Goal: Find specific page/section: Find specific page/section

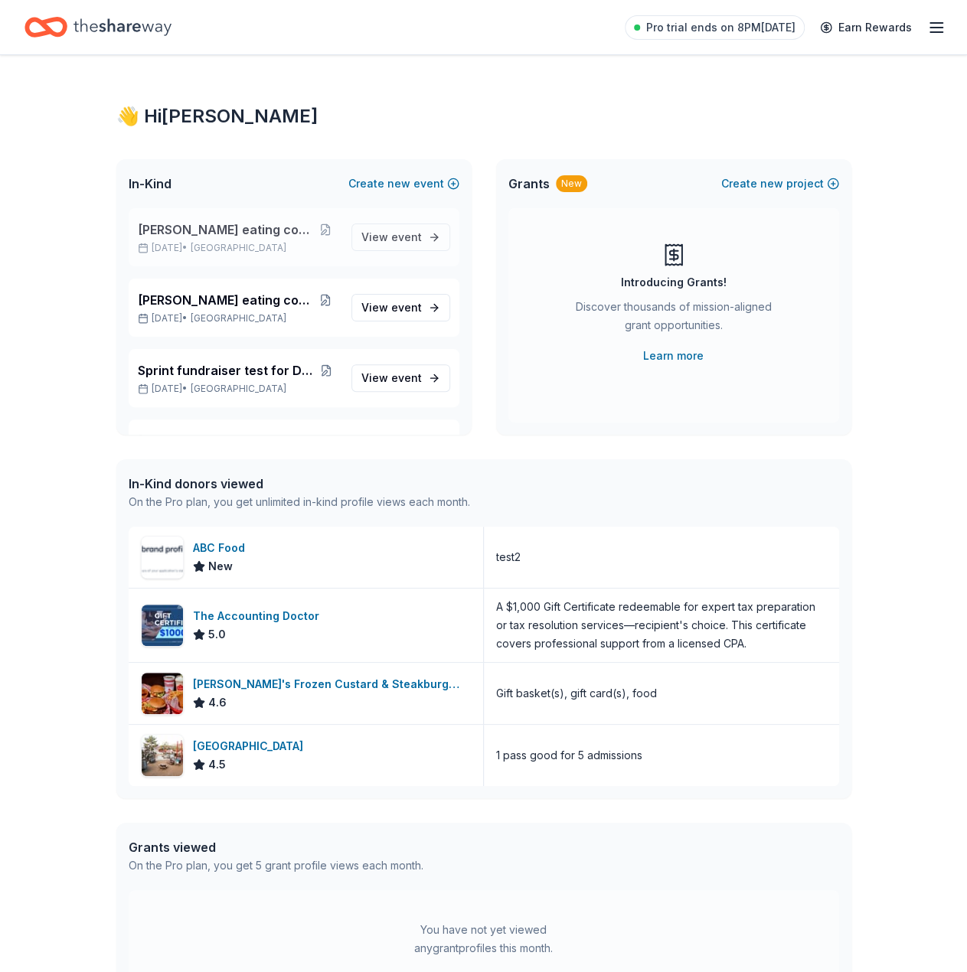
click at [234, 224] on span "[PERSON_NAME] eating contest 2" at bounding box center [225, 229] width 175 height 18
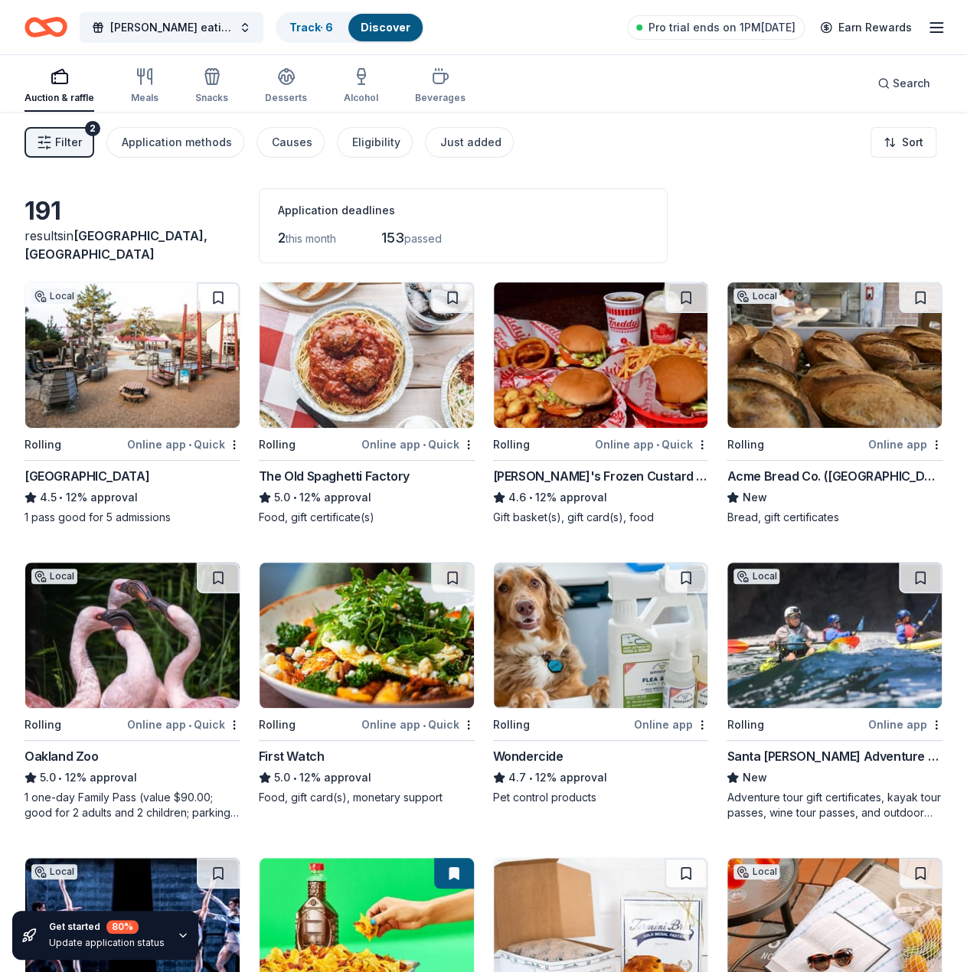
click at [736, 151] on div "Filter 2 Application methods Causes Eligibility Just added Sort" at bounding box center [483, 142] width 967 height 61
click at [49, 137] on line "button" at bounding box center [48, 137] width 5 height 0
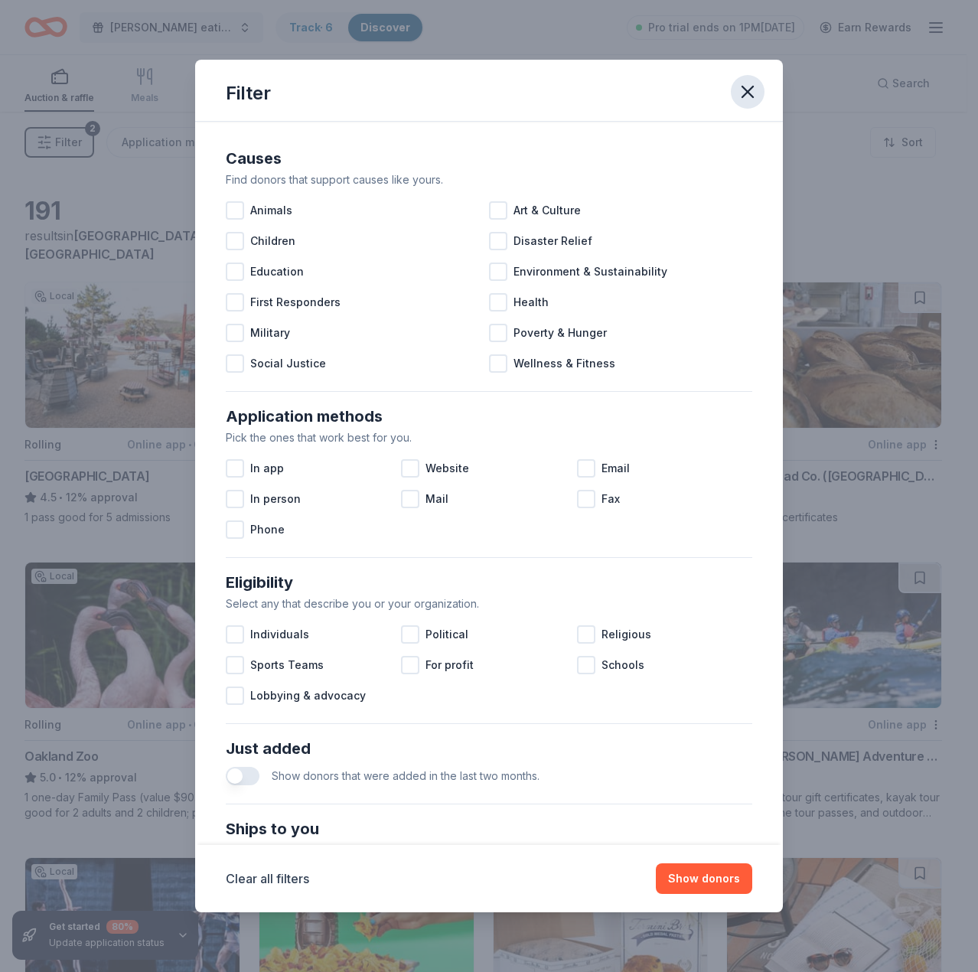
click at [745, 91] on icon "button" at bounding box center [747, 91] width 21 height 21
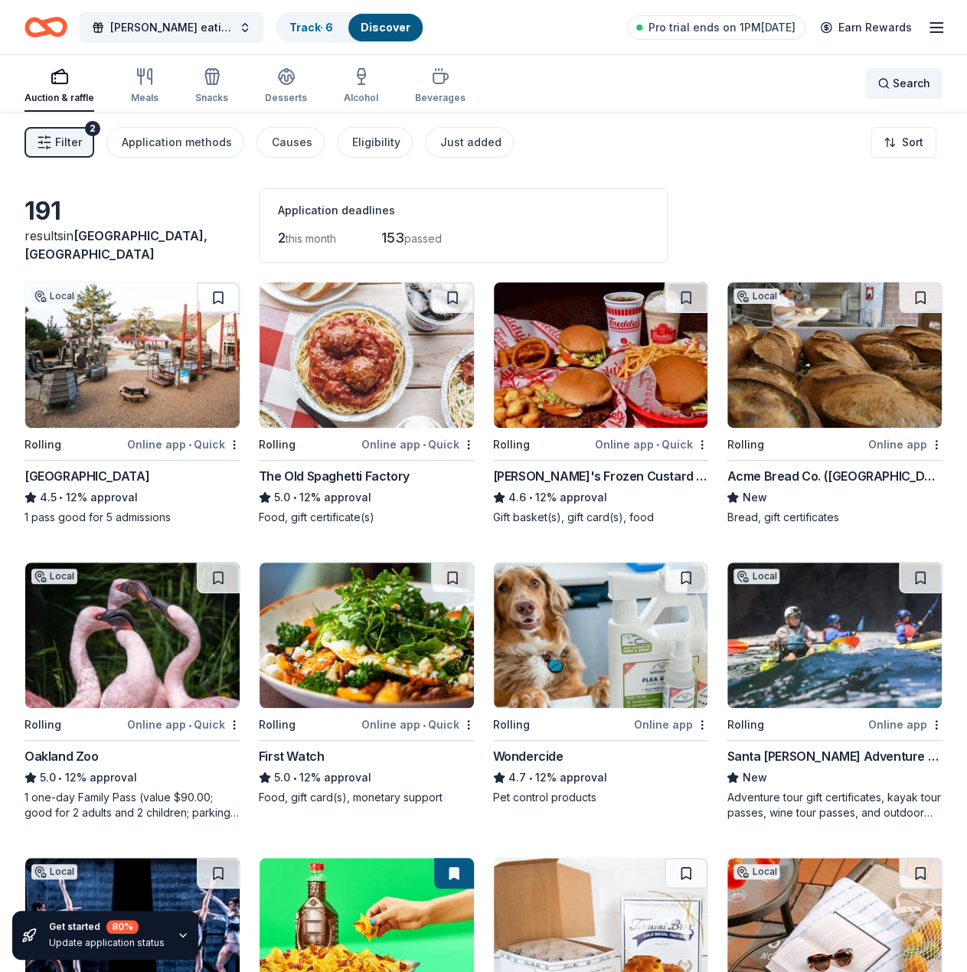
click at [892, 79] on div "Search" at bounding box center [903, 83] width 53 height 18
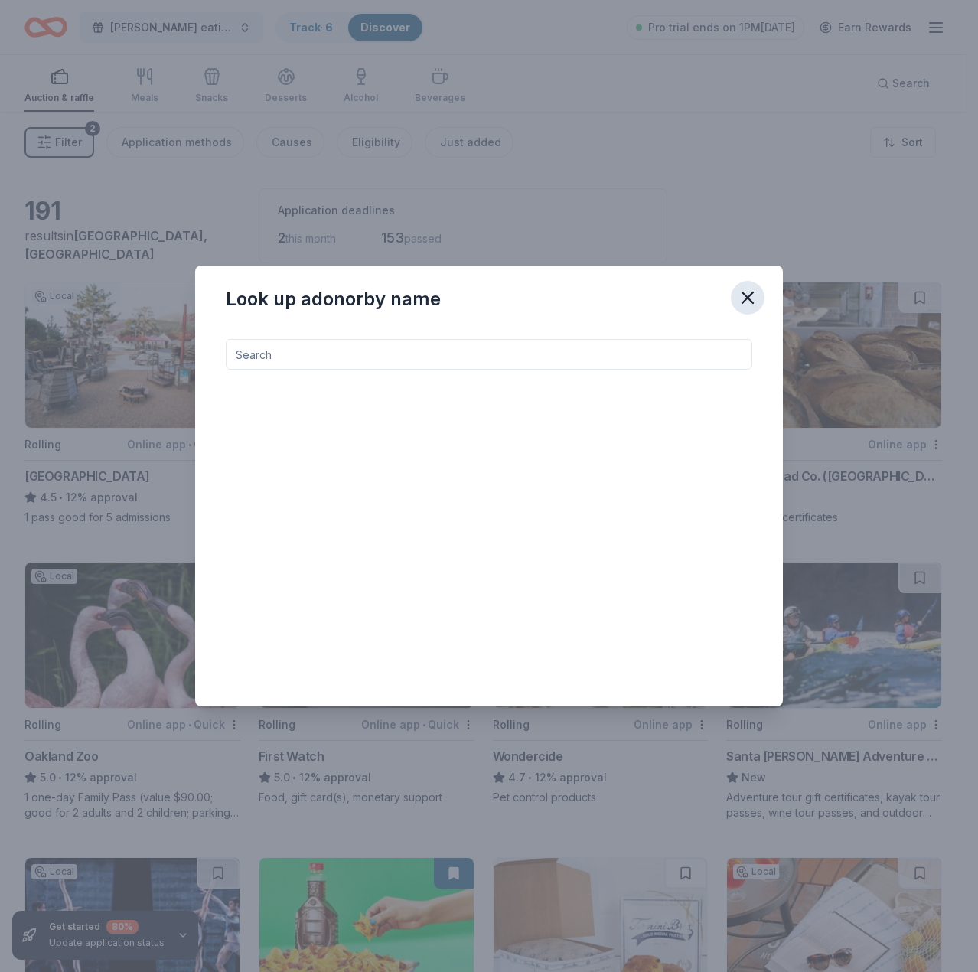
click at [746, 304] on icon "button" at bounding box center [747, 297] width 21 height 21
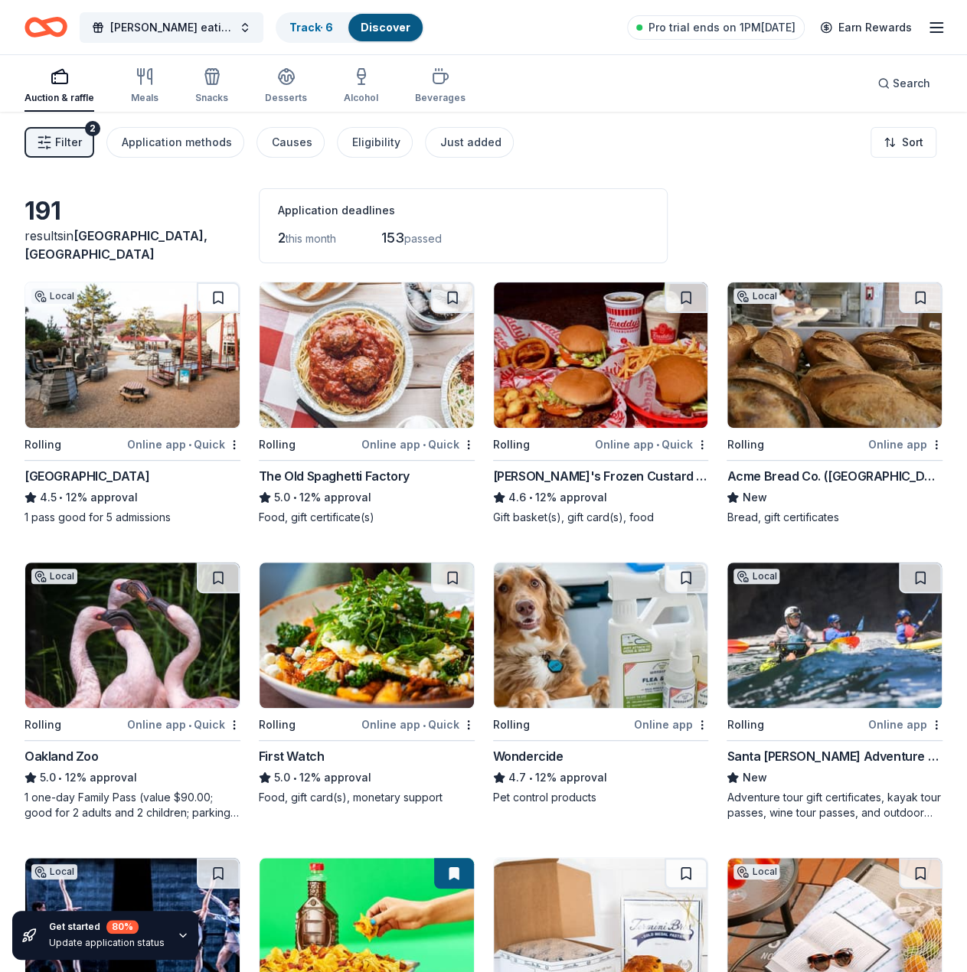
click at [641, 142] on div "Filter 2 Application methods Causes Eligibility Just added Sort" at bounding box center [483, 142] width 967 height 61
click at [924, 152] on html "[PERSON_NAME] eating contest 2 Track · 6 Discover Pro trial ends on 1PM[DATE] E…" at bounding box center [483, 486] width 967 height 972
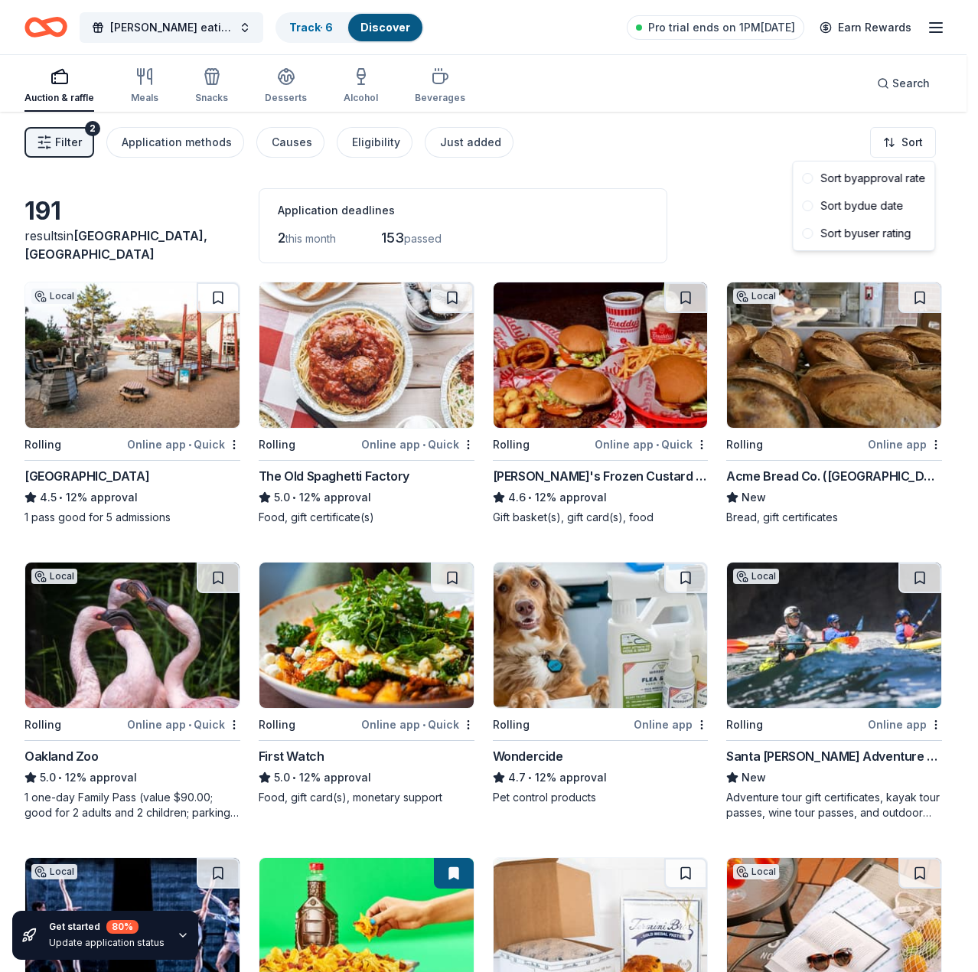
click at [923, 145] on html "[PERSON_NAME] eating contest 2 Track · 6 Discover Pro trial ends on 1PM[DATE] E…" at bounding box center [489, 486] width 978 height 972
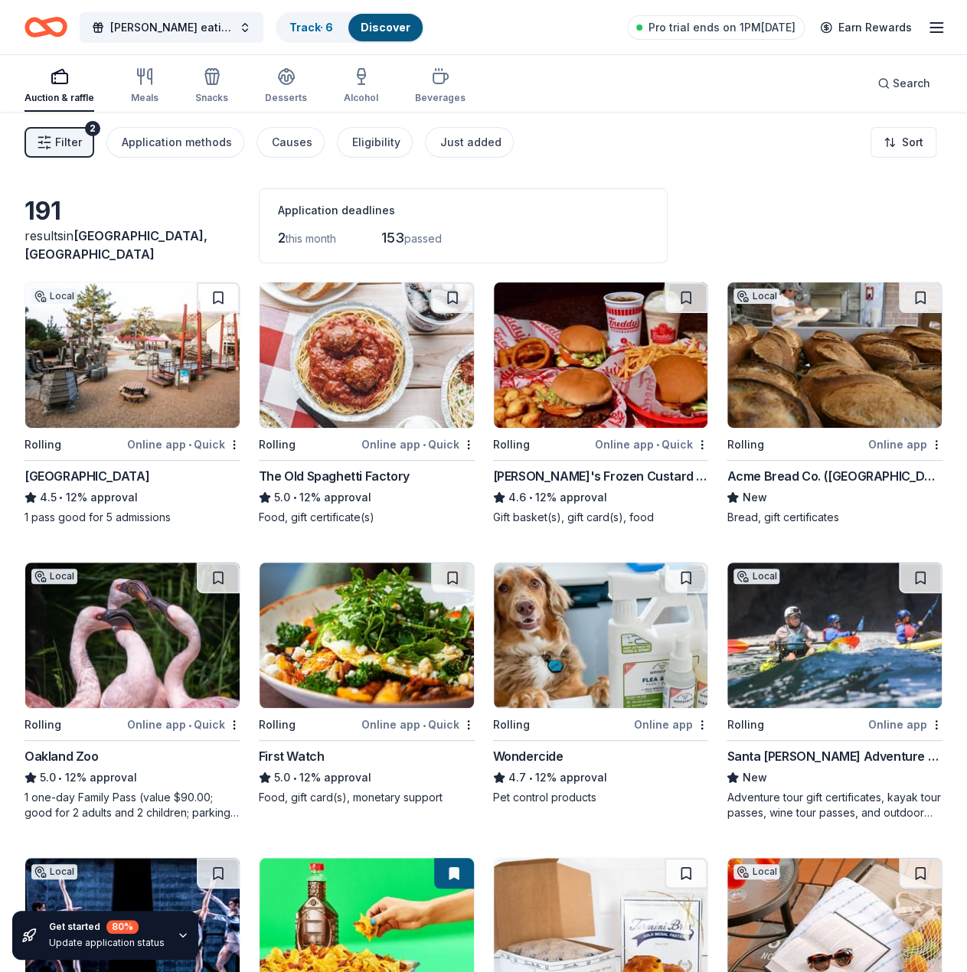
click at [58, 142] on span "Filter" at bounding box center [68, 142] width 27 height 18
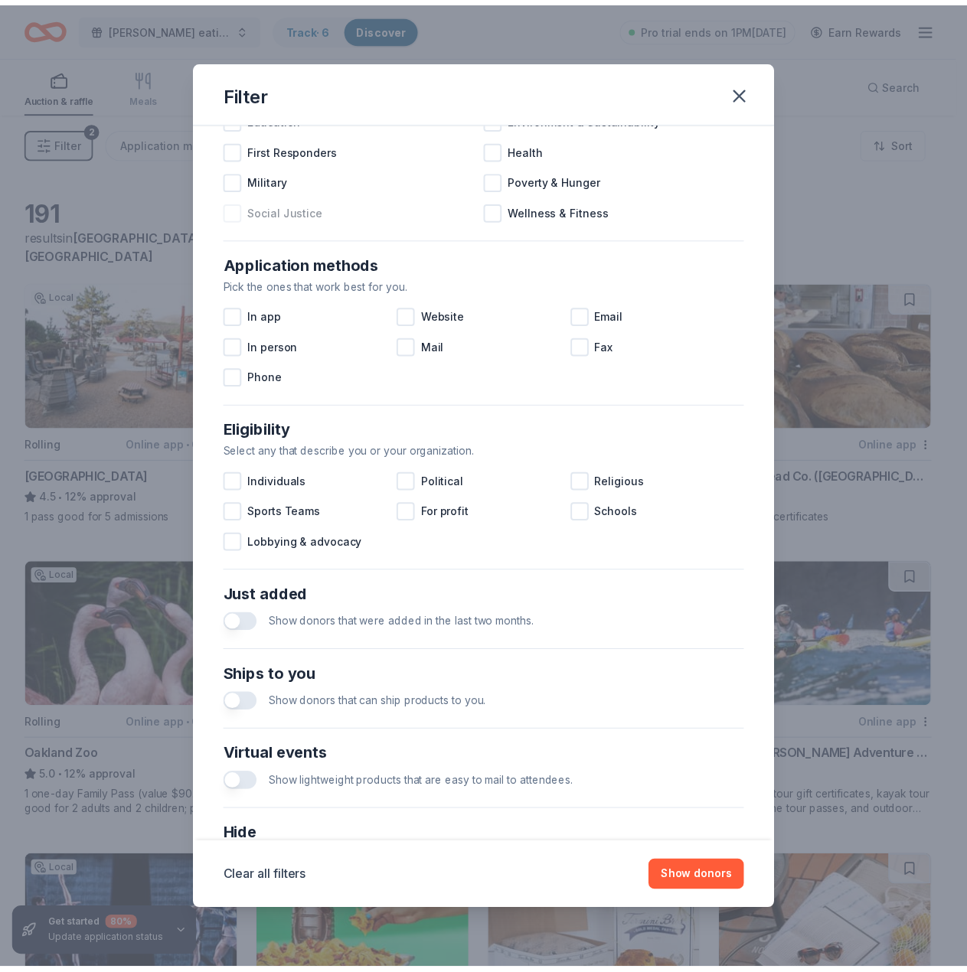
scroll to position [283, 0]
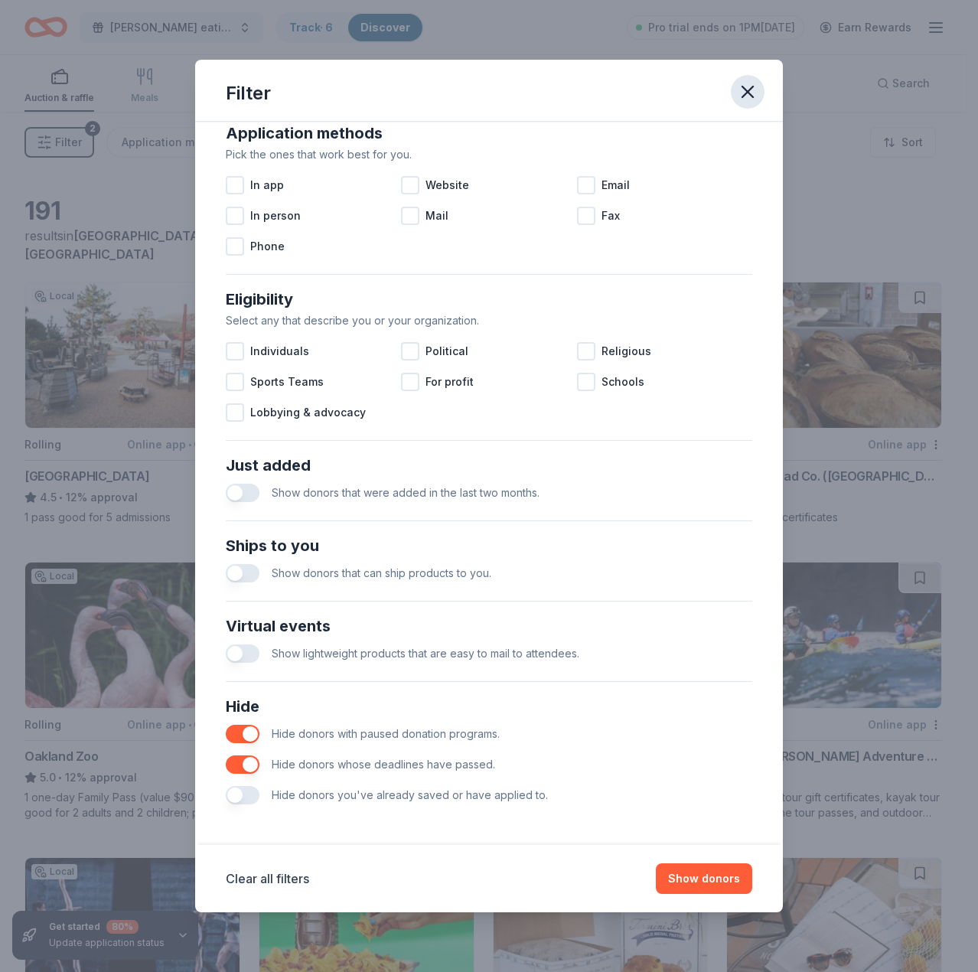
click at [759, 83] on button "button" at bounding box center [748, 92] width 34 height 34
